Goal: Task Accomplishment & Management: Manage account settings

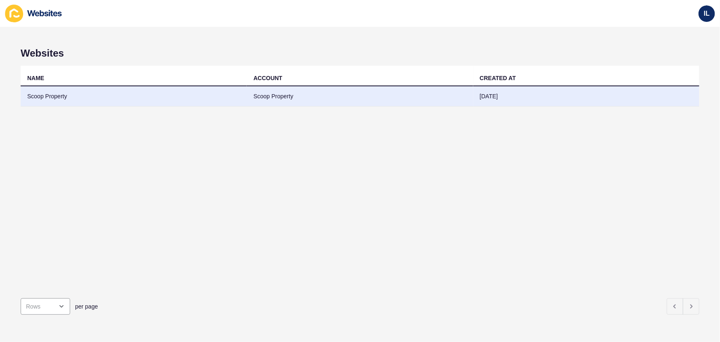
click at [450, 102] on td "Scoop Property" at bounding box center [360, 96] width 226 height 20
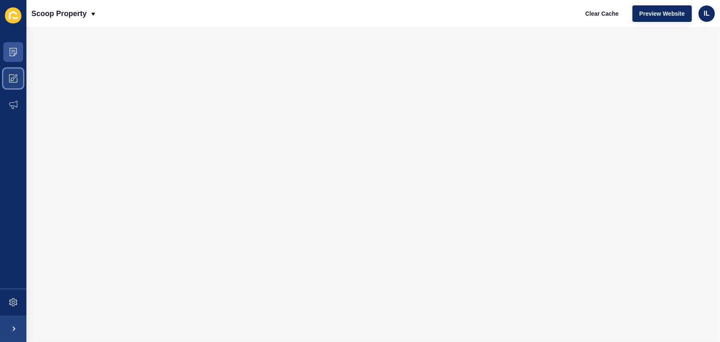
click at [10, 74] on icon at bounding box center [13, 78] width 8 height 8
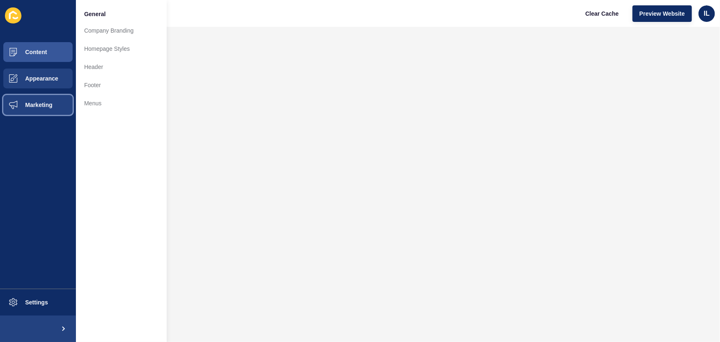
click at [16, 99] on span at bounding box center [13, 105] width 26 height 26
click at [45, 82] on button "Appearance" at bounding box center [38, 78] width 76 height 26
click at [45, 54] on span "Content" at bounding box center [23, 52] width 48 height 7
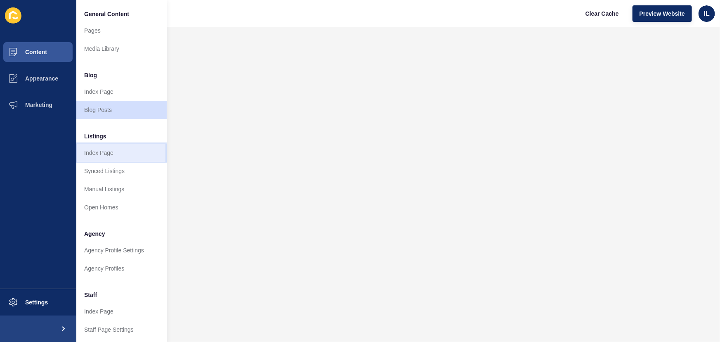
click at [116, 151] on link "Index Page" at bounding box center [121, 153] width 91 height 18
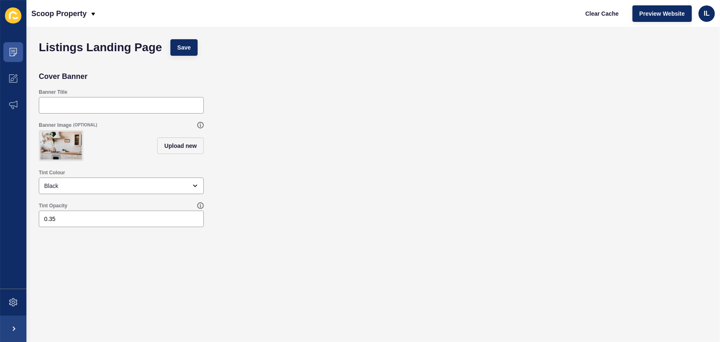
click at [600, 97] on div "Banner Title" at bounding box center [373, 101] width 677 height 33
click at [9, 43] on span at bounding box center [13, 52] width 26 height 26
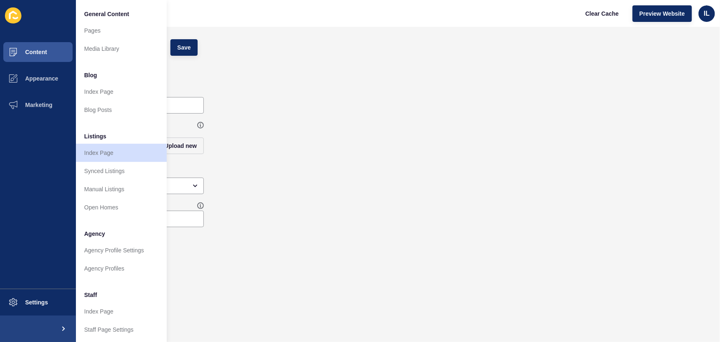
drag, startPoint x: 277, startPoint y: 186, endPoint x: 280, endPoint y: 181, distance: 5.7
click at [278, 186] on div "Tint Colour Black" at bounding box center [373, 181] width 677 height 33
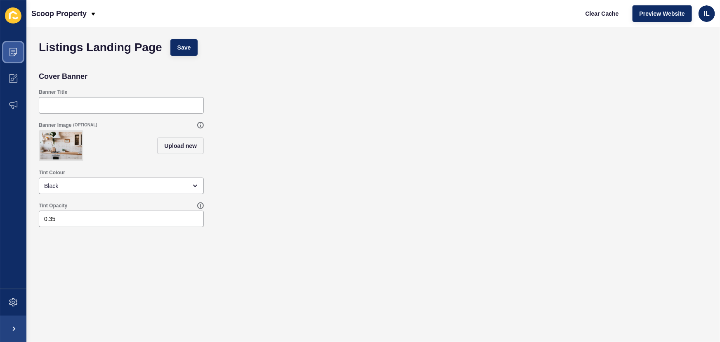
click at [19, 54] on span at bounding box center [13, 52] width 26 height 26
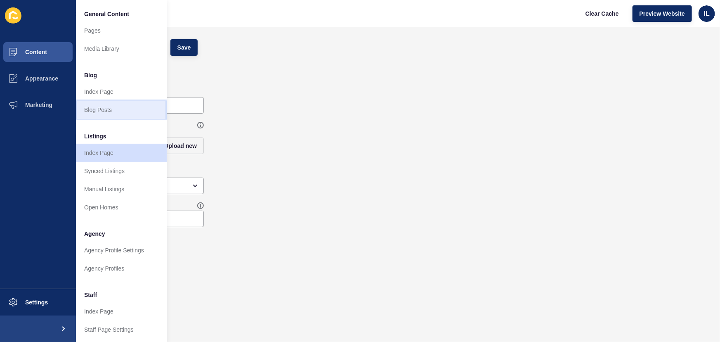
click at [120, 113] on link "Blog Posts" at bounding box center [121, 110] width 91 height 18
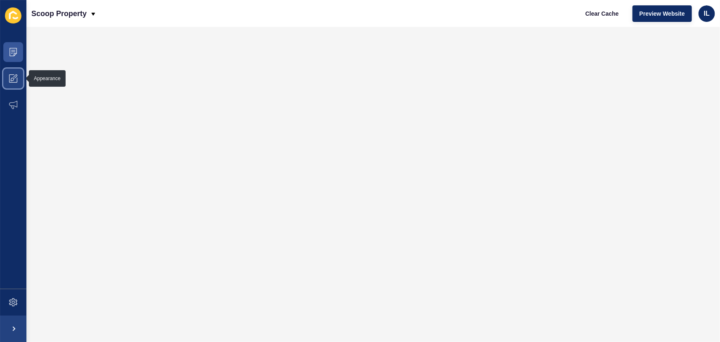
click at [12, 78] on icon at bounding box center [13, 78] width 8 height 8
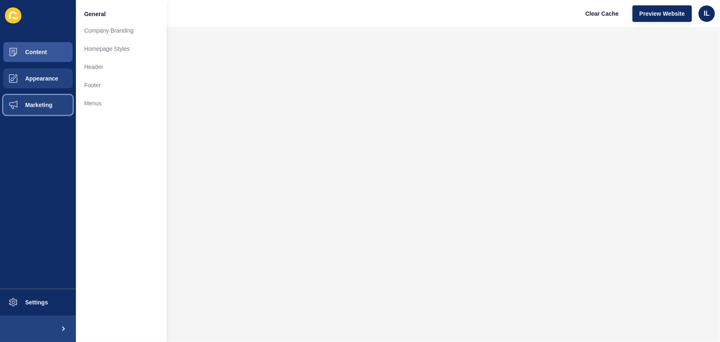
click at [30, 97] on button "Marketing" at bounding box center [38, 105] width 76 height 26
click at [50, 81] on span "Appearance" at bounding box center [28, 78] width 59 height 7
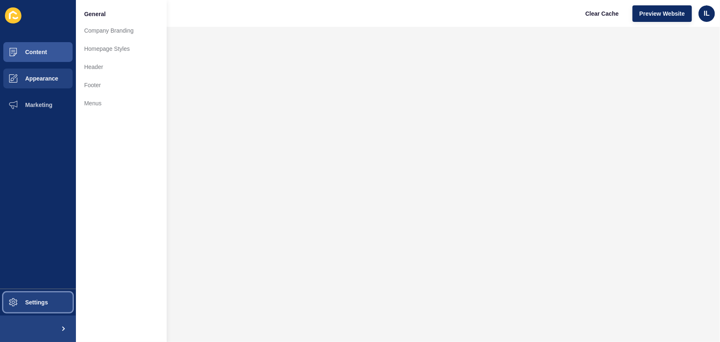
click at [35, 297] on button "Settings" at bounding box center [38, 302] width 76 height 26
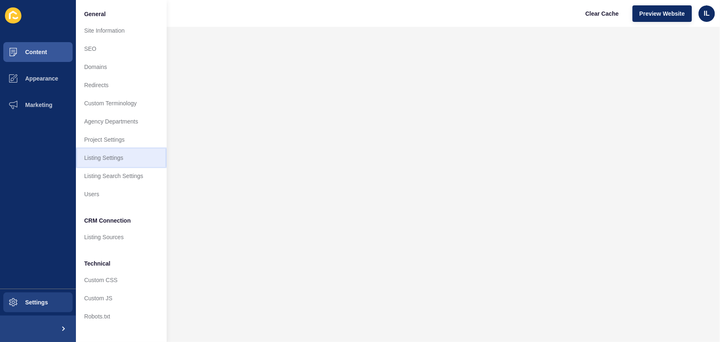
click at [129, 164] on link "Listing Settings" at bounding box center [121, 157] width 91 height 18
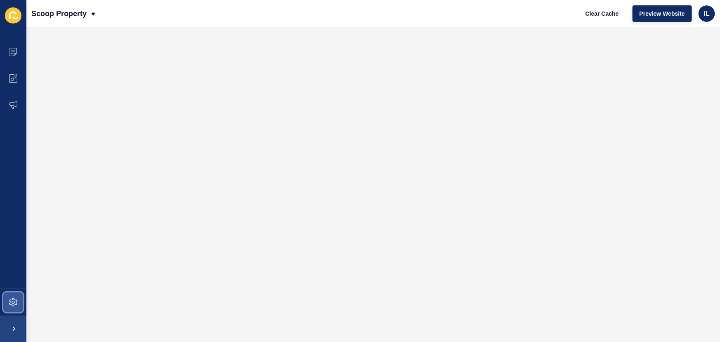
click at [26, 295] on span at bounding box center [13, 302] width 26 height 26
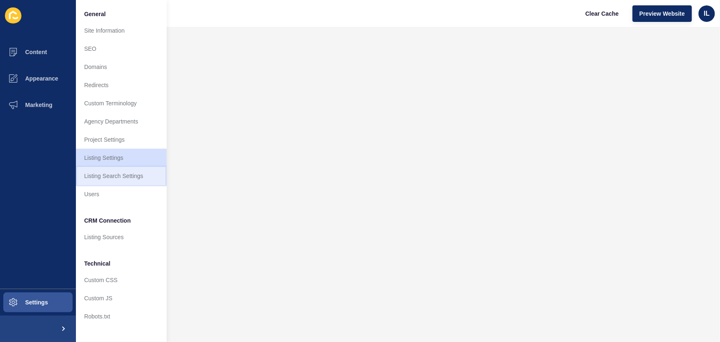
click at [129, 177] on link "Listing Search Settings" at bounding box center [121, 176] width 91 height 18
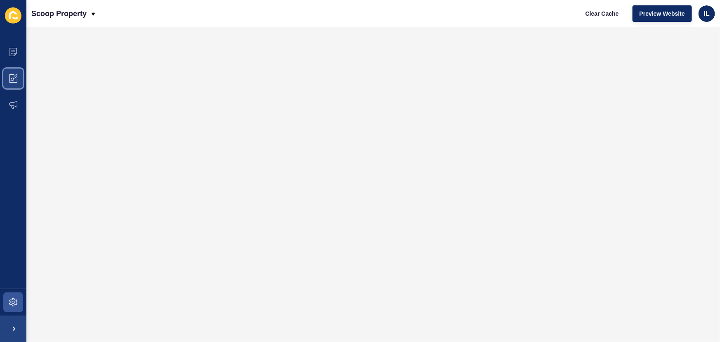
click at [7, 81] on span at bounding box center [13, 78] width 26 height 26
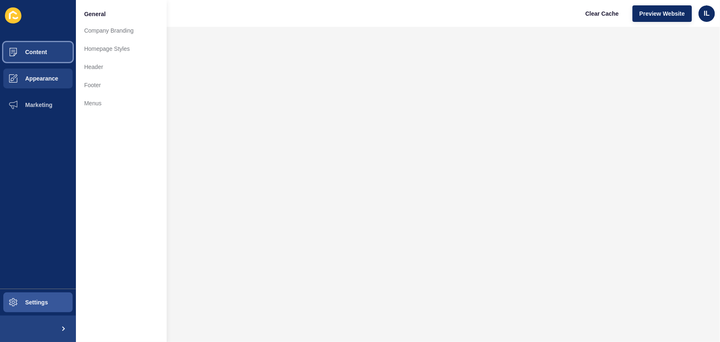
click at [38, 44] on button "Content" at bounding box center [38, 52] width 76 height 26
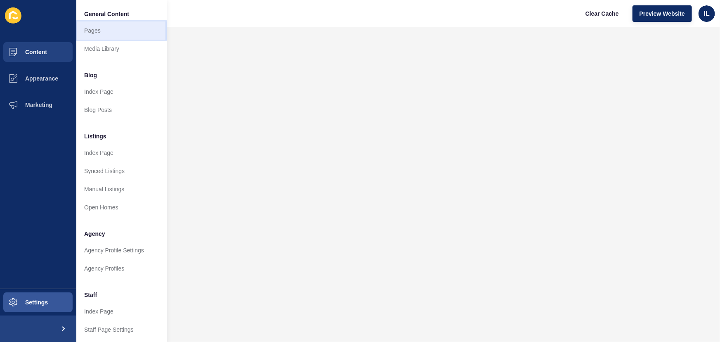
click at [115, 28] on link "Pages" at bounding box center [121, 30] width 91 height 18
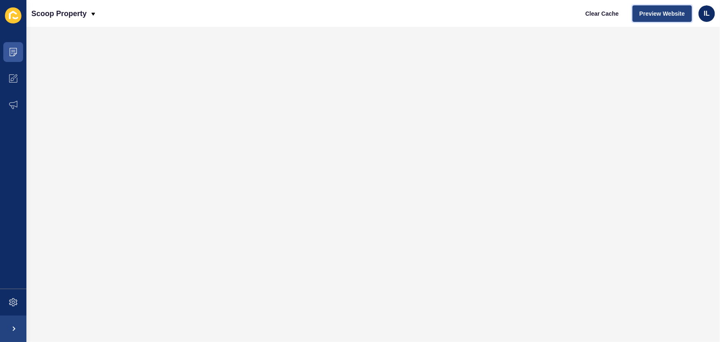
click at [671, 13] on span "Preview Website" at bounding box center [661, 13] width 45 height 8
click at [656, 4] on div "Clear Cache Preview Website IL" at bounding box center [646, 13] width 143 height 23
click at [656, 7] on button "Preview Website" at bounding box center [661, 13] width 59 height 16
click at [655, 14] on span "Preview Website" at bounding box center [661, 13] width 45 height 8
click at [6, 78] on span at bounding box center [13, 78] width 26 height 26
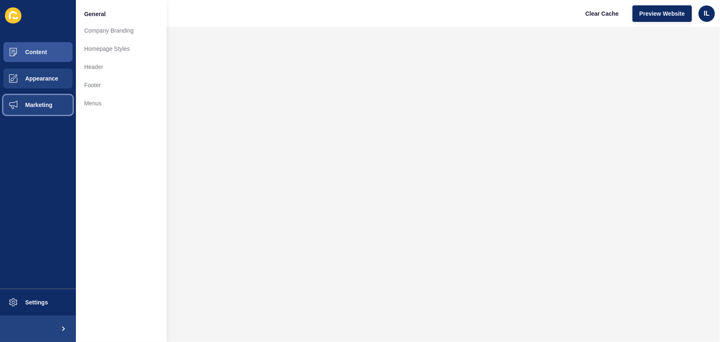
click at [31, 107] on span "Marketing" at bounding box center [26, 104] width 54 height 7
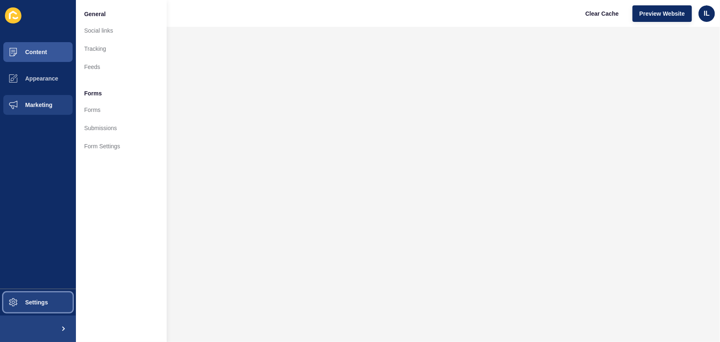
click at [49, 309] on button "Settings" at bounding box center [38, 302] width 76 height 26
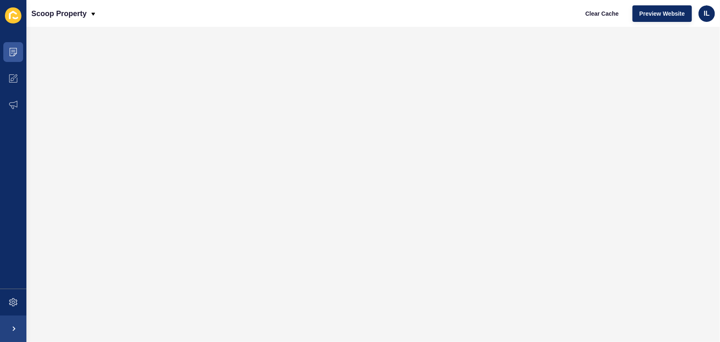
click at [542, 19] on div "Scoop Property Clear Cache Preview Website IL" at bounding box center [372, 13] width 693 height 27
click at [4, 82] on span at bounding box center [13, 78] width 26 height 26
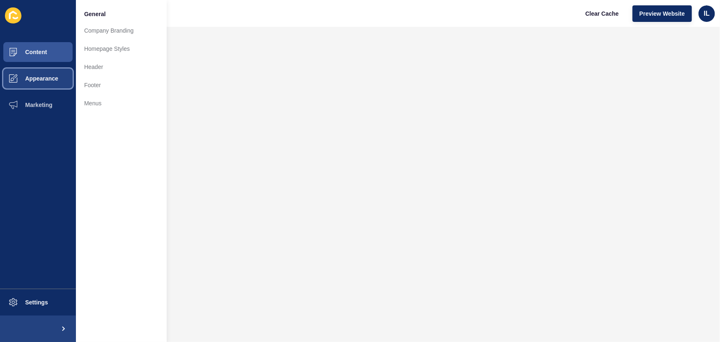
drag, startPoint x: 50, startPoint y: 78, endPoint x: 45, endPoint y: 100, distance: 22.1
click at [50, 80] on span "Appearance" at bounding box center [28, 78] width 59 height 7
